Goal: Task Accomplishment & Management: Use online tool/utility

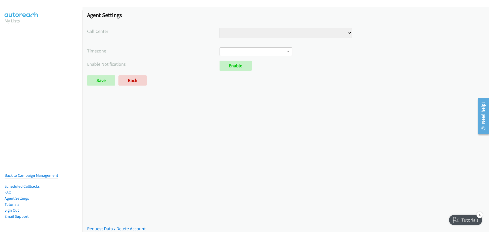
click at [295, 34] on select "Injury Numbers Injury Sales VA Numbers VA Sales" at bounding box center [286, 33] width 133 height 10
click at [206, 6] on div at bounding box center [242, 10] width 485 height 20
click at [256, 34] on select "Injury Numbers Injury Sales VA Numbers VA Sales" at bounding box center [286, 33] width 133 height 10
select select "6529752866078720"
click at [220, 28] on select "Injury Numbers Injury Sales VA Numbers VA Sales" at bounding box center [286, 33] width 133 height 10
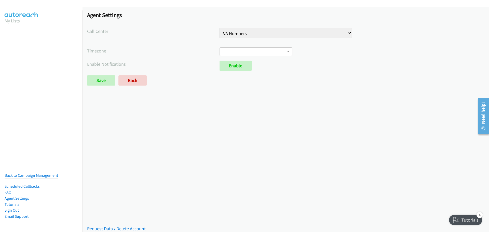
click at [277, 55] on span at bounding box center [256, 51] width 73 height 9
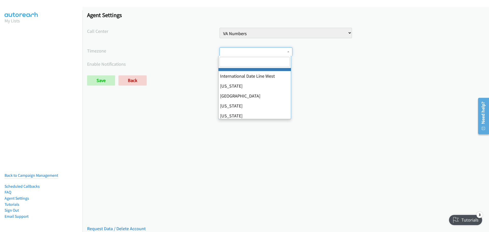
click at [309, 48] on div "International Date Line West American Samoa Midway Island Hawaii Alaska Pacific…" at bounding box center [352, 51] width 265 height 9
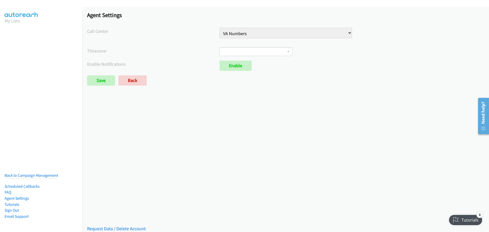
click at [264, 47] on div "Agent Settings Call Center Injury Numbers Injury Sales VA Numbers VA Sales Time…" at bounding box center [286, 51] width 407 height 88
click at [266, 49] on span at bounding box center [256, 51] width 73 height 9
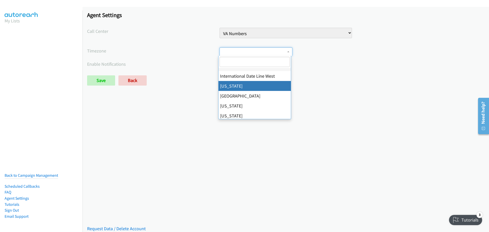
select select "American Samoa"
click at [270, 52] on span "American Samoa" at bounding box center [254, 51] width 63 height 5
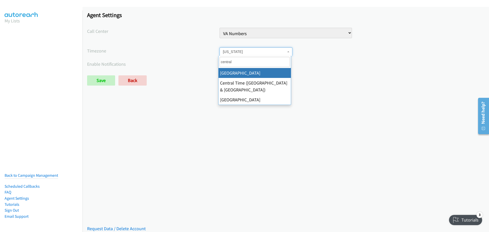
type input "central"
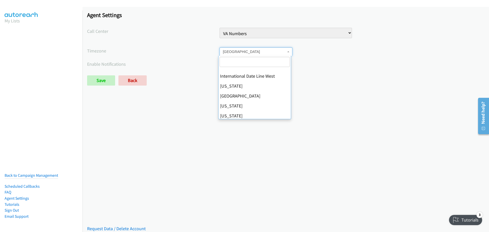
drag, startPoint x: 244, startPoint y: 52, endPoint x: 247, endPoint y: 51, distance: 3.5
click at [244, 52] on span "Central America" at bounding box center [254, 51] width 63 height 5
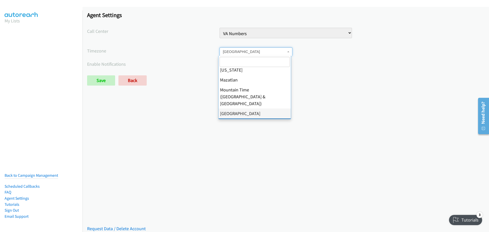
select select "Central Time (US & Canada)"
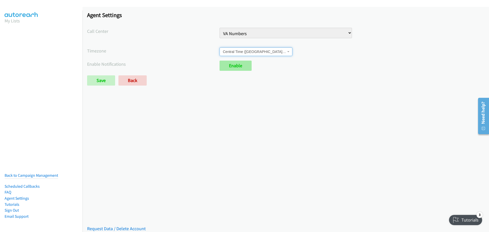
click at [235, 67] on link "Enable" at bounding box center [236, 66] width 32 height 10
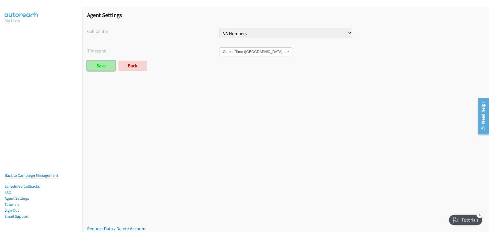
click at [98, 62] on input "Save" at bounding box center [101, 66] width 28 height 10
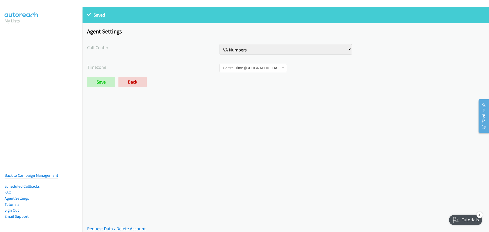
click at [31, 173] on li "Back to Campaign Management" at bounding box center [32, 176] width 54 height 6
click at [32, 173] on link "Back to Campaign Management" at bounding box center [32, 175] width 54 height 5
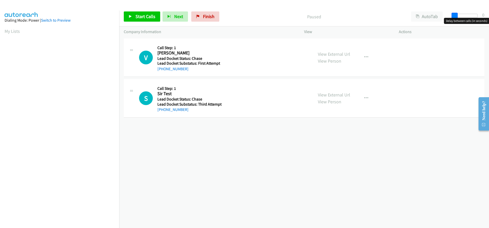
drag, startPoint x: 455, startPoint y: 15, endPoint x: 446, endPoint y: 18, distance: 9.1
click at [446, 18] on body "Start Calls Pause Next Finish Paused AutoTab AutoTab 0 Company Information Info…" at bounding box center [244, 12] width 489 height 24
drag, startPoint x: 455, startPoint y: 14, endPoint x: 479, endPoint y: 14, distance: 24.0
click at [479, 14] on div at bounding box center [463, 18] width 33 height 8
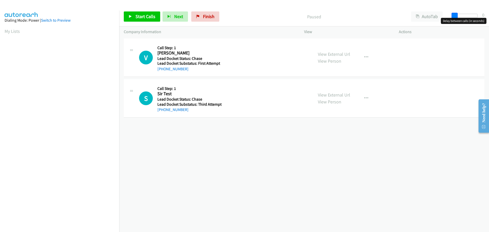
drag, startPoint x: 475, startPoint y: 16, endPoint x: 448, endPoint y: 14, distance: 27.4
click at [448, 14] on div "Start Calls Pause Next Finish Paused AutoTab AutoTab 0" at bounding box center [304, 17] width 370 height 20
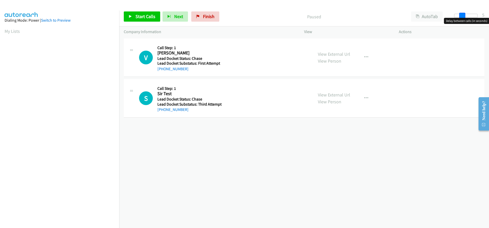
drag, startPoint x: 455, startPoint y: 16, endPoint x: 462, endPoint y: 14, distance: 7.5
click at [463, 15] on span at bounding box center [462, 16] width 6 height 6
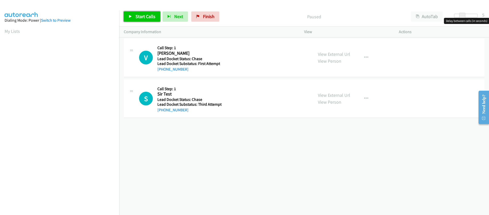
click at [137, 14] on span "Start Calls" at bounding box center [146, 17] width 20 height 6
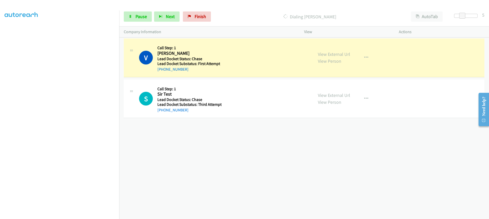
scroll to position [41, 0]
click at [167, 9] on div "Start Calls Pause Next Finish Dialing Vincent Landewee AutoTab AutoTab 5" at bounding box center [304, 17] width 370 height 20
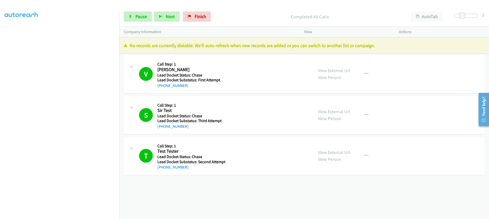
scroll to position [0, 0]
click at [130, 15] on icon at bounding box center [131, 17] width 4 height 4
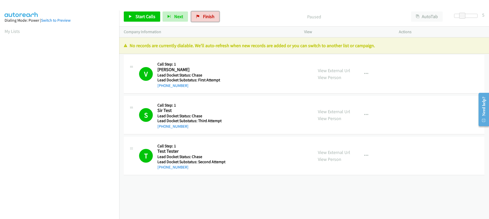
click at [199, 17] on link "Finish" at bounding box center [205, 16] width 28 height 10
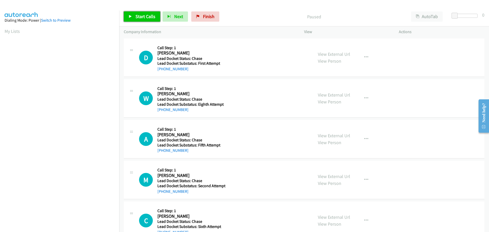
click at [151, 19] on link "Start Calls" at bounding box center [142, 16] width 36 height 10
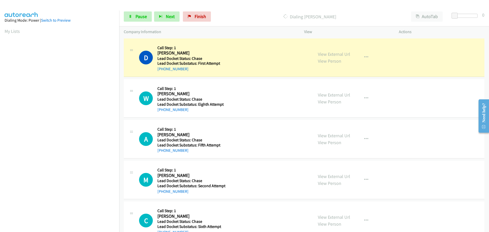
drag, startPoint x: 200, startPoint y: 53, endPoint x: 156, endPoint y: 52, distance: 43.6
click at [156, 52] on div "D Callback Scheduled Call Step: 1 Domanaisa Allen America/New_York Lead Docket …" at bounding box center [224, 57] width 170 height 29
click at [207, 46] on h5 "Call Step: 1" at bounding box center [190, 47] width 67 height 5
click at [191, 54] on h2 "Domanaisa Allen" at bounding box center [190, 53] width 67 height 6
drag, startPoint x: 190, startPoint y: 54, endPoint x: 156, endPoint y: 54, distance: 33.9
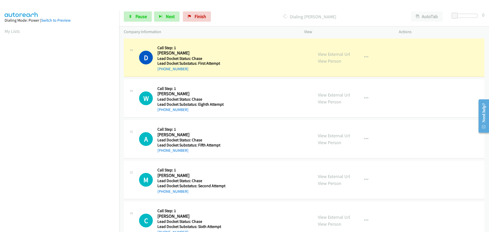
click at [156, 54] on div "D Callback Scheduled Call Step: 1 Domanaisa Allen America/New_York Lead Docket …" at bounding box center [224, 57] width 170 height 29
drag, startPoint x: 197, startPoint y: 48, endPoint x: 185, endPoint y: 54, distance: 14.0
click at [198, 48] on h5 "Call Step: 1" at bounding box center [190, 47] width 67 height 5
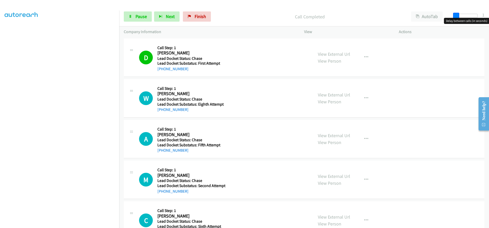
drag, startPoint x: 456, startPoint y: 15, endPoint x: 489, endPoint y: 15, distance: 32.6
click at [489, 15] on div "Start Calls Pause Next Finish Call Completed AutoTab AutoTab 1" at bounding box center [304, 17] width 370 height 20
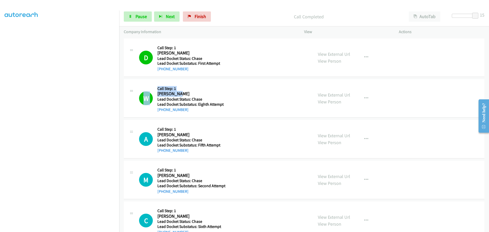
drag, startPoint x: 156, startPoint y: 93, endPoint x: 185, endPoint y: 91, distance: 29.1
click at [180, 93] on div "W Callback Scheduled Call Step: 1 William Doyle America/New_York Lead Docket St…" at bounding box center [224, 98] width 170 height 29
click at [187, 91] on h2 "William Doyle" at bounding box center [190, 94] width 67 height 6
drag, startPoint x: 183, startPoint y: 93, endPoint x: 158, endPoint y: 93, distance: 25.0
click at [158, 93] on h2 "William Doyle" at bounding box center [190, 94] width 67 height 6
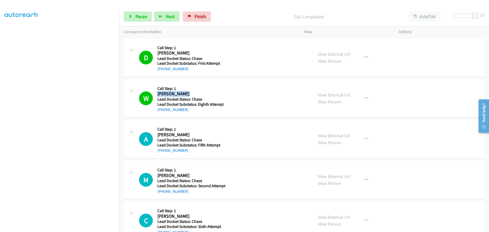
copy h2 "William Doyle"
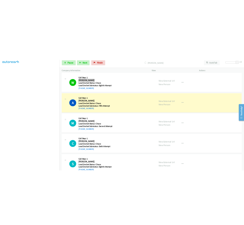
scroll to position [0, 0]
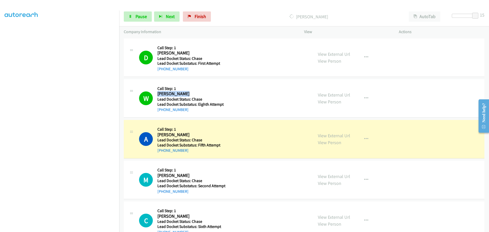
click at [167, 28] on div "Company Information" at bounding box center [209, 32] width 180 height 11
click at [221, 47] on h5 "Call Step: 1" at bounding box center [190, 47] width 67 height 5
click at [132, 16] on icon at bounding box center [131, 17] width 4 height 4
click at [134, 18] on link "Start Calls" at bounding box center [142, 16] width 36 height 10
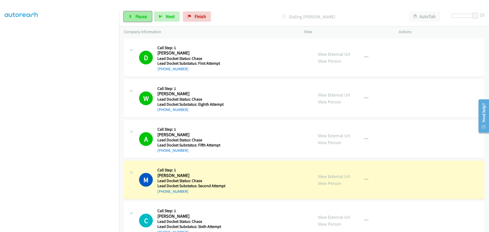
click at [141, 15] on span "Pause" at bounding box center [141, 17] width 11 height 6
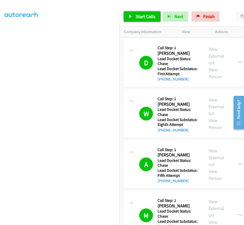
click at [139, 15] on span "Start Calls" at bounding box center [146, 17] width 20 height 6
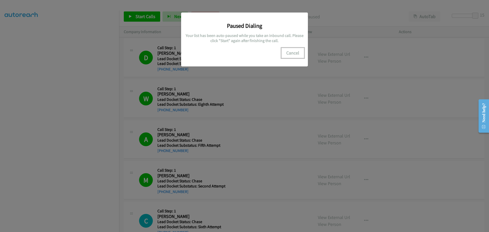
click at [289, 54] on button "Cancel" at bounding box center [293, 53] width 23 height 10
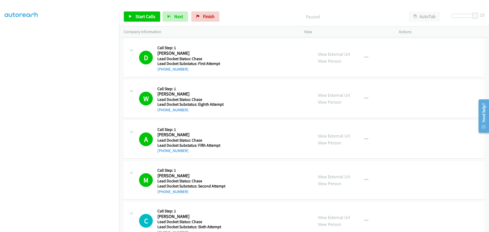
click at [477, 118] on div at bounding box center [481, 116] width 15 height 41
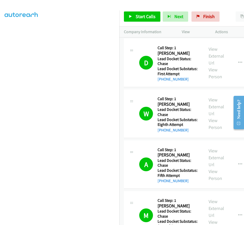
scroll to position [50, 0]
